Goal: Information Seeking & Learning: Learn about a topic

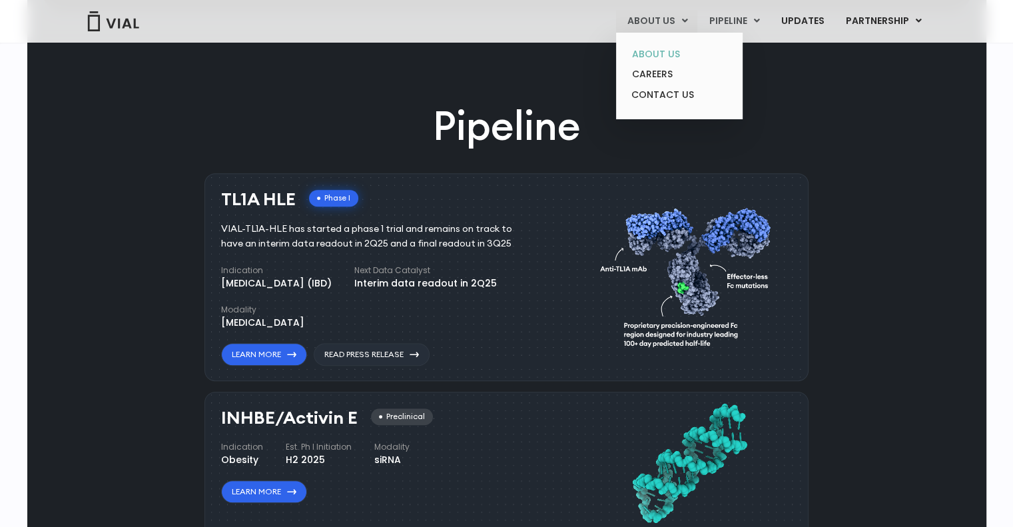
click at [665, 51] on link "ABOUT US" at bounding box center [679, 54] width 117 height 21
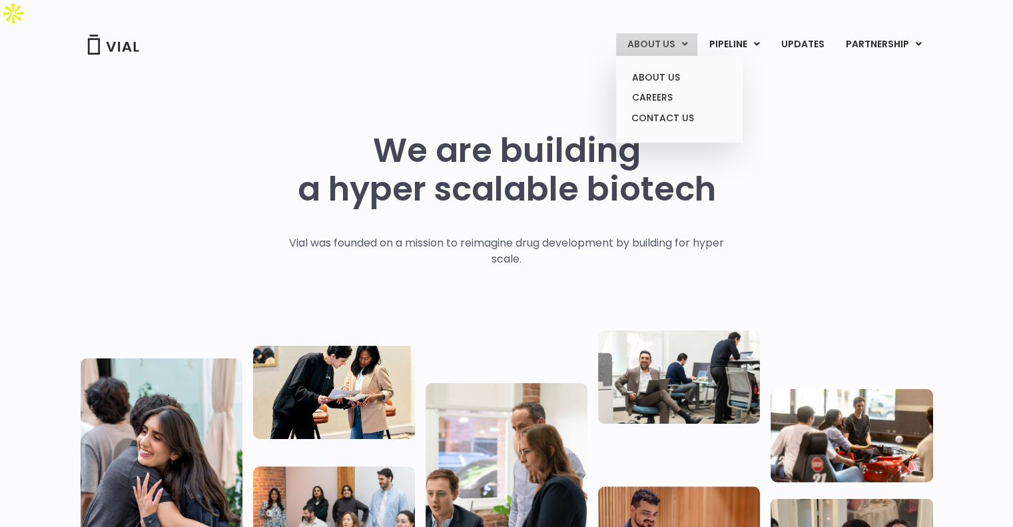
click at [657, 43] on link "ABOUT US" at bounding box center [656, 44] width 81 height 23
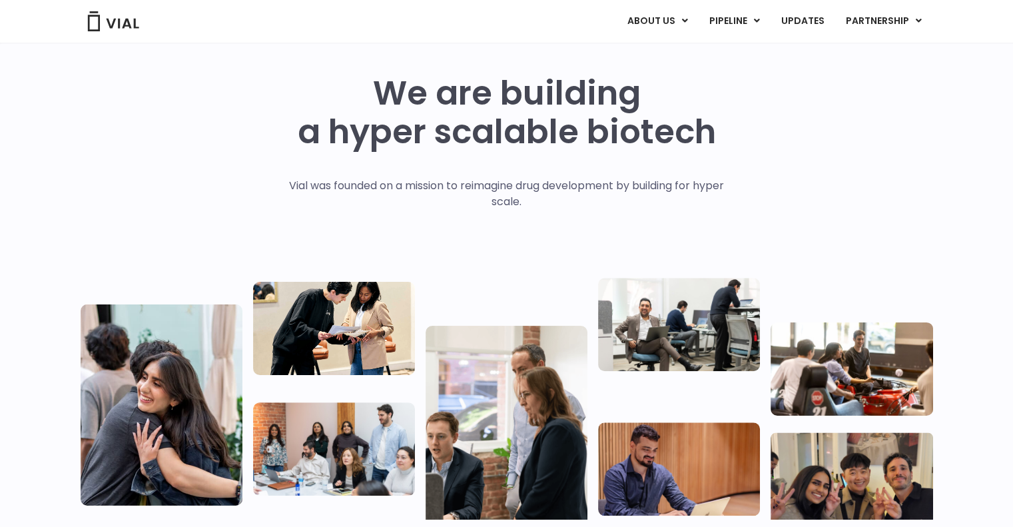
scroll to position [133, 0]
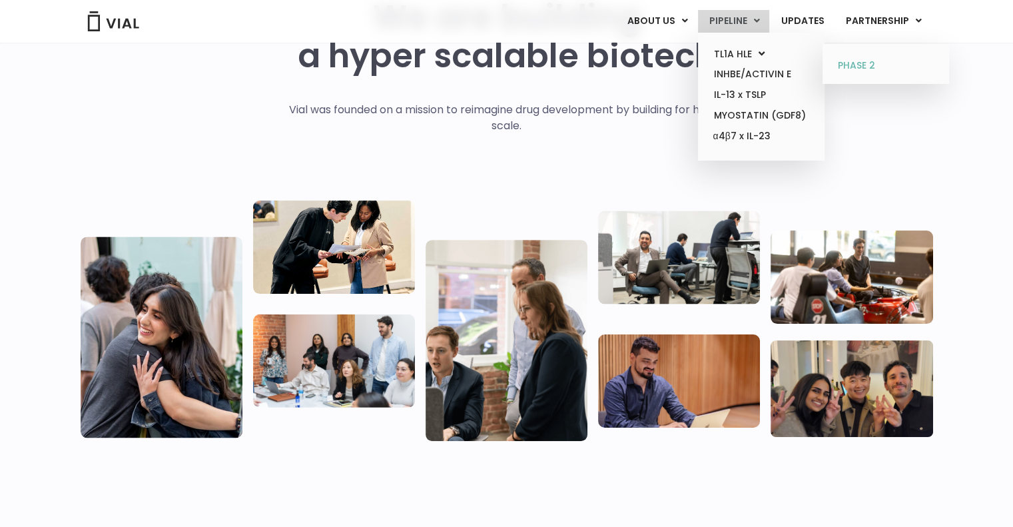
click at [872, 67] on link "PHASE 2" at bounding box center [885, 65] width 117 height 21
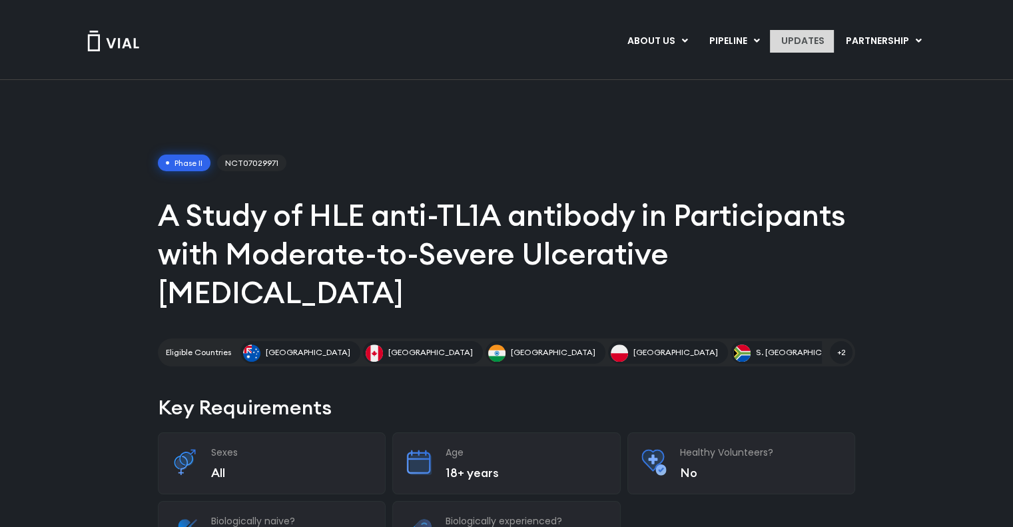
click at [800, 40] on link "UPDATES" at bounding box center [802, 41] width 64 height 23
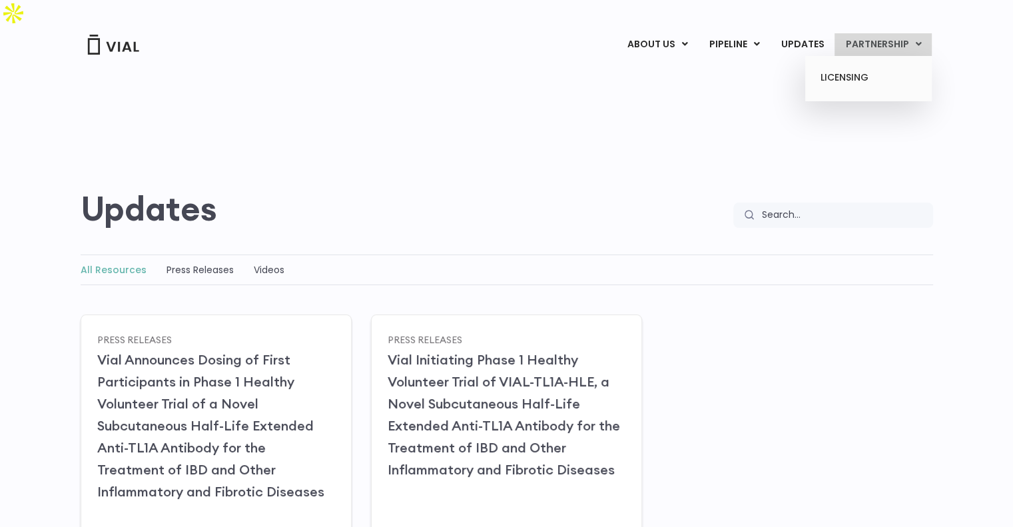
click at [866, 45] on link "PARTNERSHIP" at bounding box center [882, 44] width 97 height 23
click at [856, 83] on link "LICENSING" at bounding box center [868, 77] width 117 height 21
click at [855, 73] on link "LICENSING" at bounding box center [868, 77] width 117 height 21
